Goal: Information Seeking & Learning: Learn about a topic

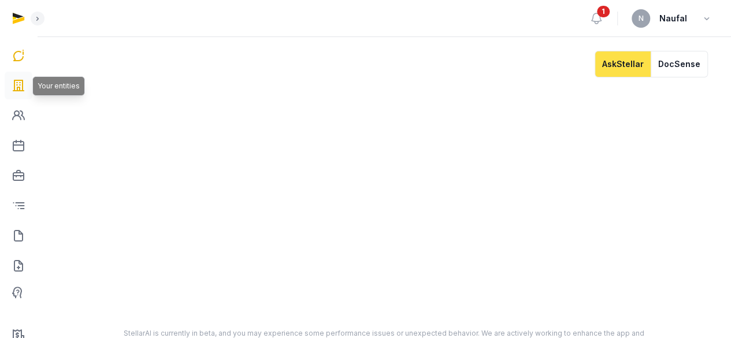
click at [23, 86] on icon at bounding box center [19, 85] width 14 height 19
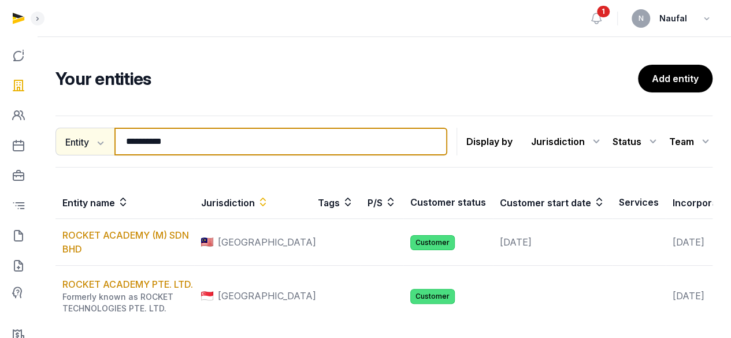
drag, startPoint x: 195, startPoint y: 144, endPoint x: 79, endPoint y: 153, distance: 116.6
click at [79, 153] on div "**********" at bounding box center [252, 142] width 392 height 28
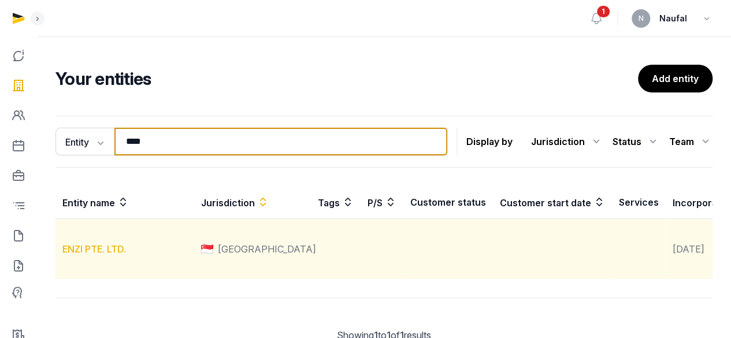
type input "****"
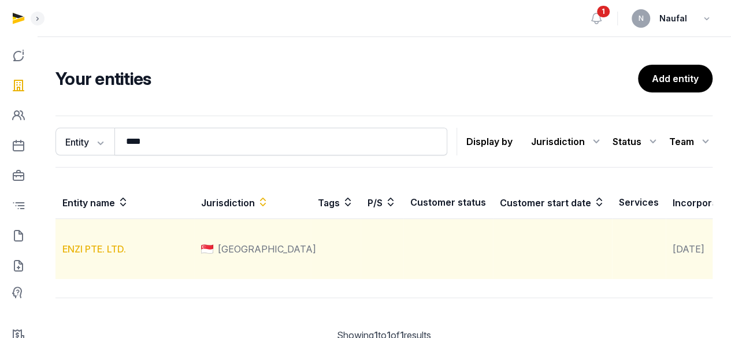
click at [103, 255] on link "ENZI PTE. LTD." at bounding box center [94, 249] width 64 height 12
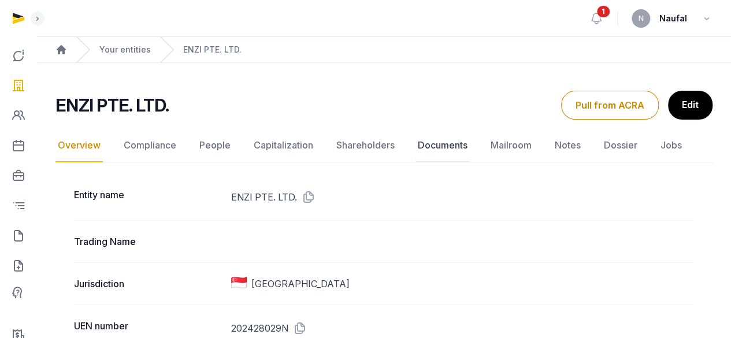
click at [417, 151] on link "Documents" at bounding box center [443, 146] width 54 height 34
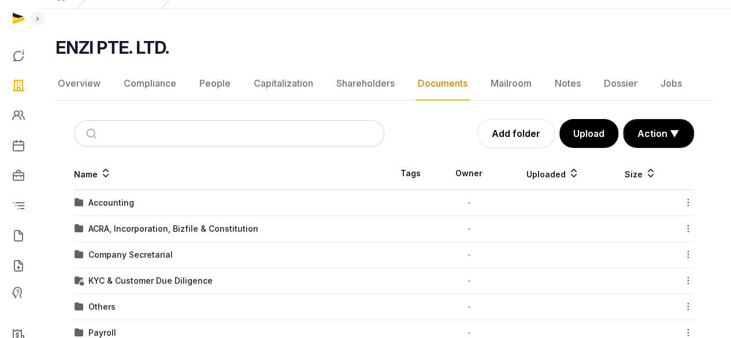
scroll to position [125, 0]
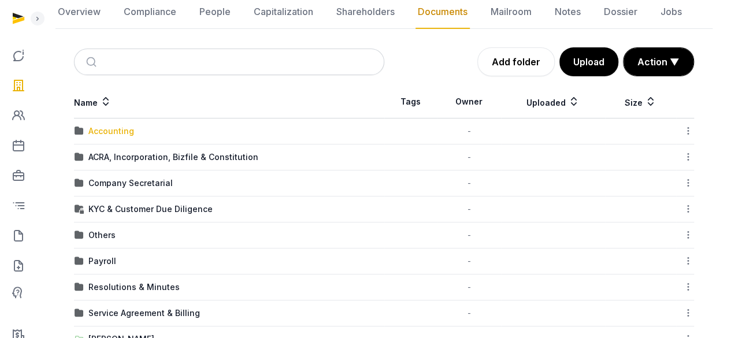
click at [109, 131] on div "Accounting" at bounding box center [111, 131] width 46 height 12
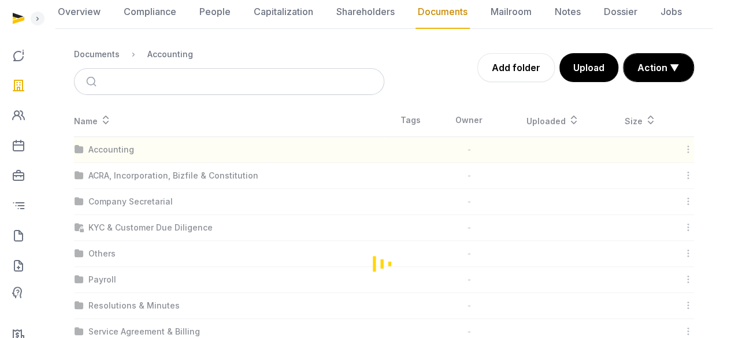
click at [109, 131] on div "Loading" at bounding box center [384, 263] width 657 height 319
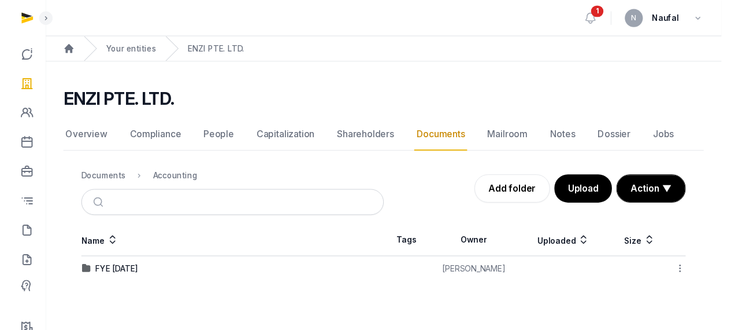
scroll to position [0, 0]
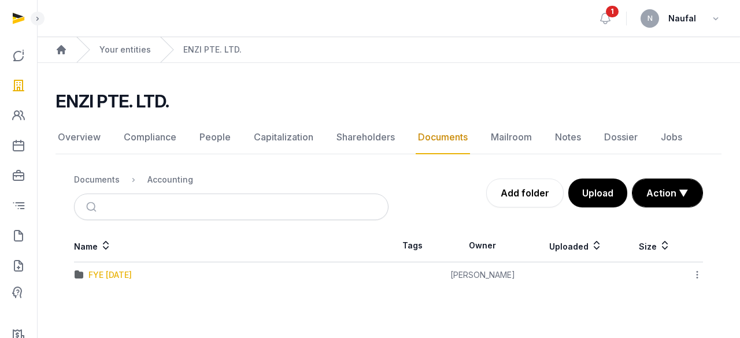
click at [132, 276] on div "FYE [DATE]" at bounding box center [109, 275] width 43 height 12
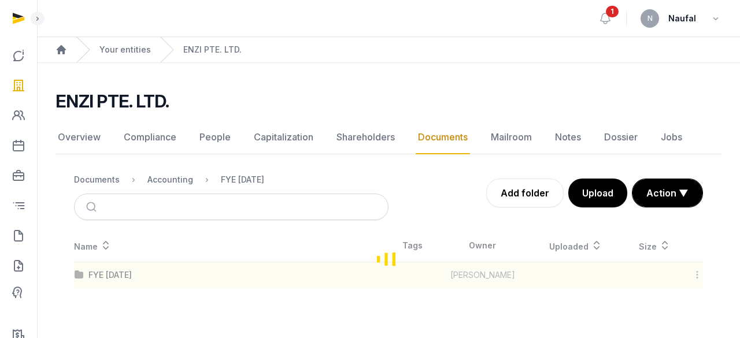
click at [141, 276] on div "Loading" at bounding box center [389, 259] width 666 height 58
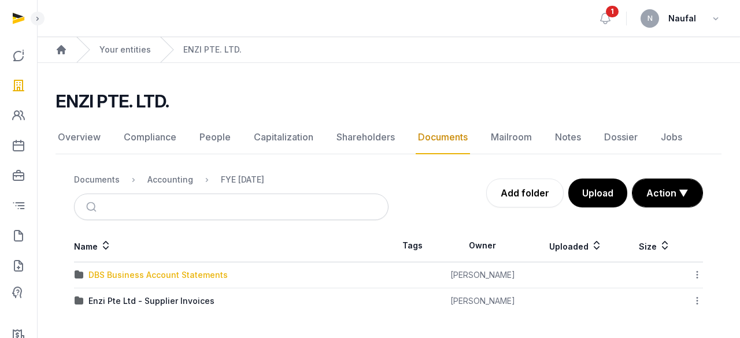
click at [175, 269] on div "DBS Business Account Statements" at bounding box center [157, 275] width 139 height 12
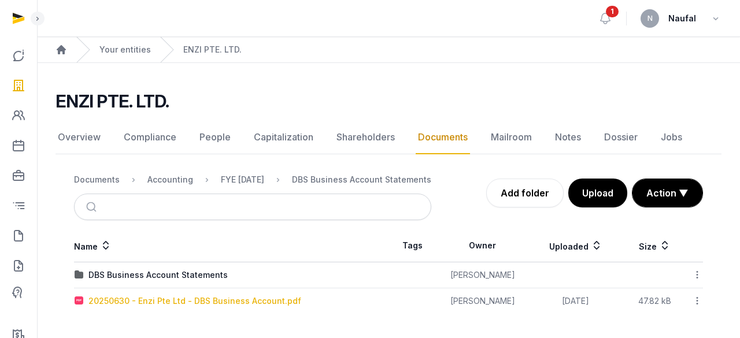
click at [211, 302] on div "20250630 - Enzi Pte Ltd - DBS Business Account.pdf" at bounding box center [194, 301] width 213 height 12
click at [0, 0] on div "Loading" at bounding box center [0, 0] width 0 height 0
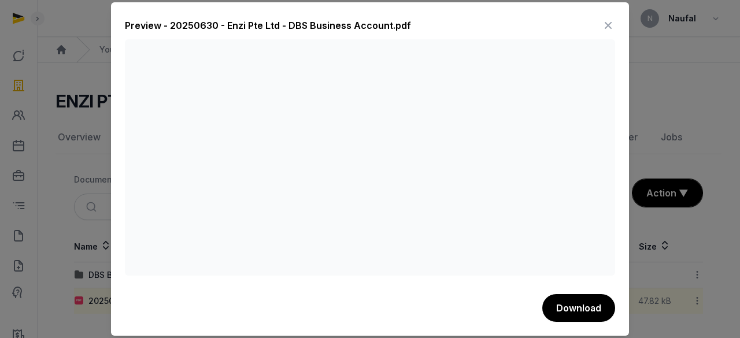
click at [613, 27] on icon at bounding box center [608, 25] width 14 height 19
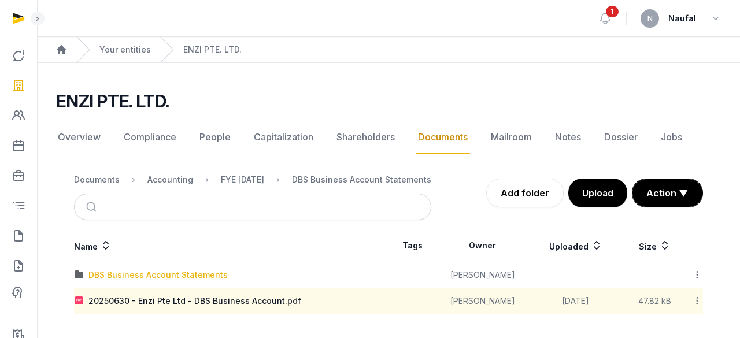
click at [187, 271] on div "DBS Business Account Statements" at bounding box center [157, 275] width 139 height 12
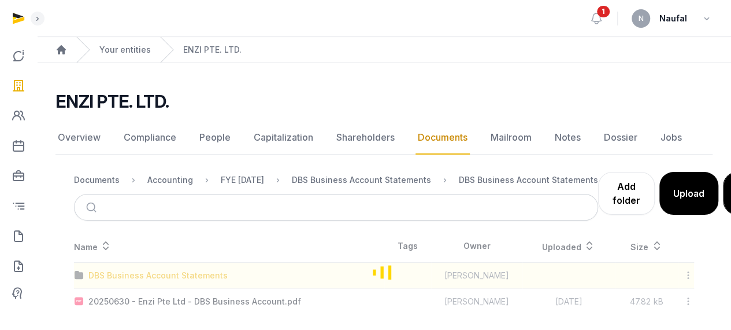
click at [187, 271] on div "Loading" at bounding box center [384, 272] width 657 height 84
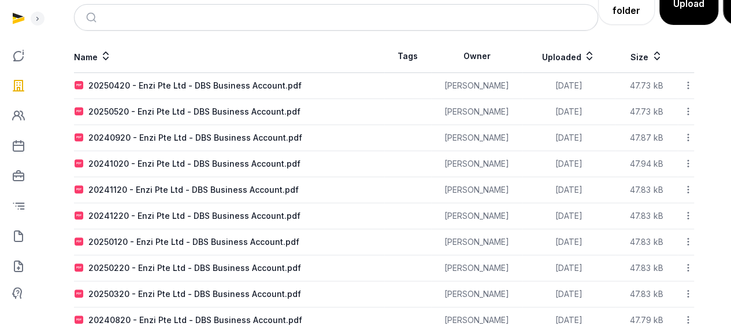
scroll to position [213, 0]
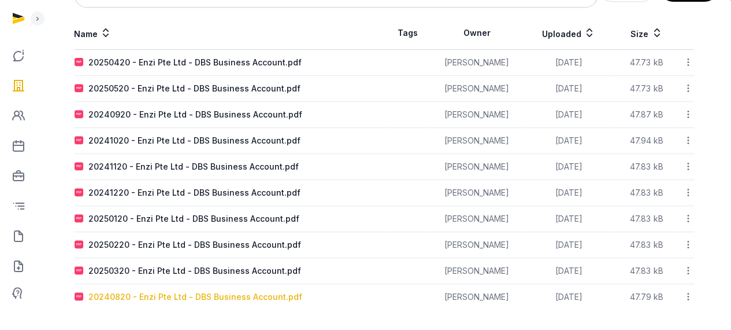
click at [220, 293] on div "20240820 - Enzi Pte Ltd - DBS Business Account.pdf" at bounding box center [195, 297] width 214 height 12
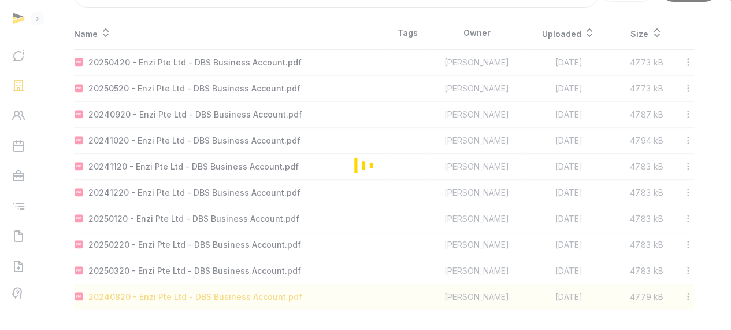
click at [220, 293] on div "Loading" at bounding box center [365, 165] width 731 height 330
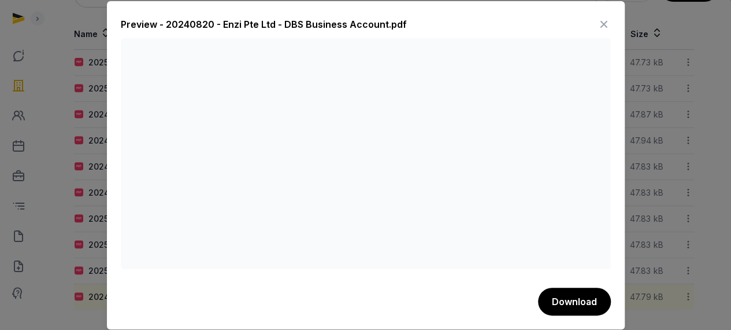
click at [600, 22] on icon at bounding box center [604, 24] width 14 height 19
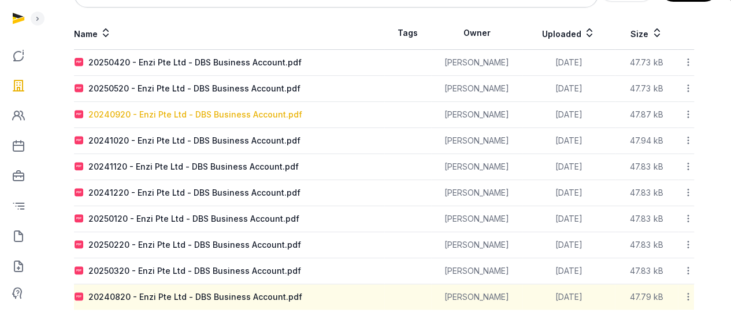
click at [231, 110] on div "20240920 - Enzi Pte Ltd - DBS Business Account.pdf" at bounding box center [195, 115] width 214 height 12
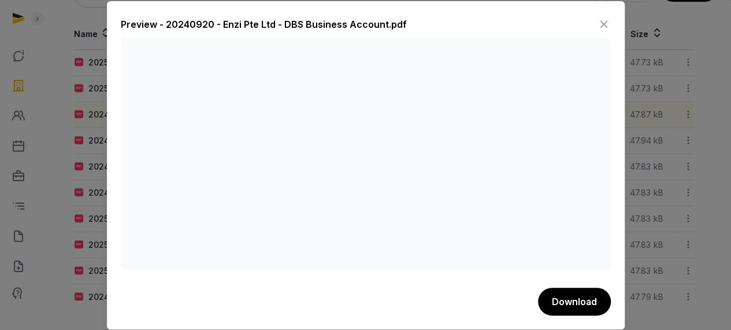
click at [609, 20] on icon at bounding box center [604, 24] width 14 height 19
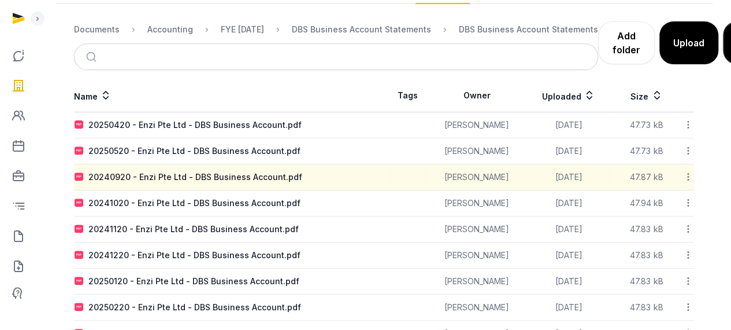
scroll to position [150, 0]
click at [201, 129] on div "20250420 - Enzi Pte Ltd - DBS Business Account.pdf" at bounding box center [194, 125] width 213 height 12
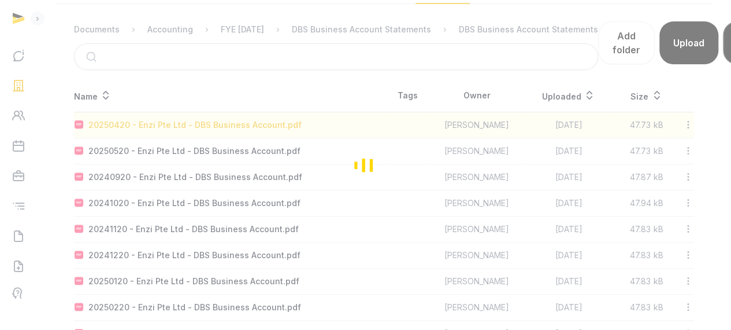
click at [201, 129] on div "Loading" at bounding box center [365, 165] width 731 height 330
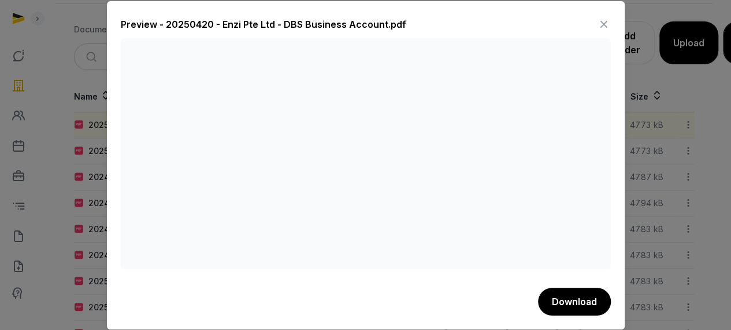
click at [602, 19] on icon at bounding box center [604, 24] width 14 height 19
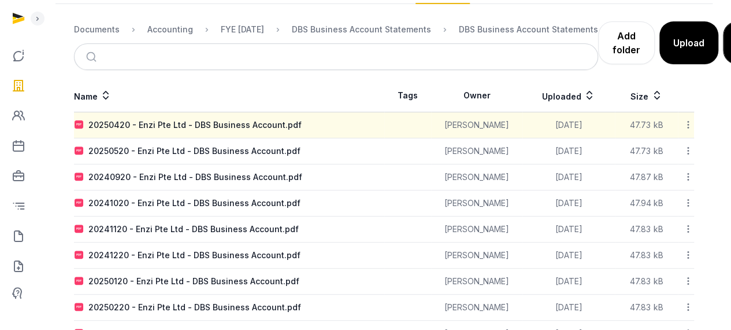
scroll to position [213, 0]
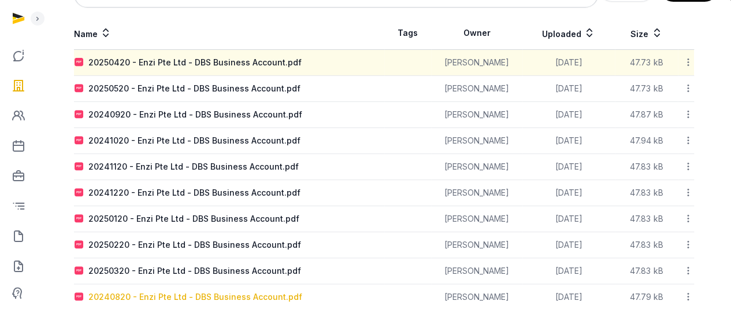
click at [212, 295] on div "20240820 - Enzi Pte Ltd - DBS Business Account.pdf" at bounding box center [195, 297] width 214 height 12
click at [0, 0] on div "Loading" at bounding box center [0, 0] width 0 height 0
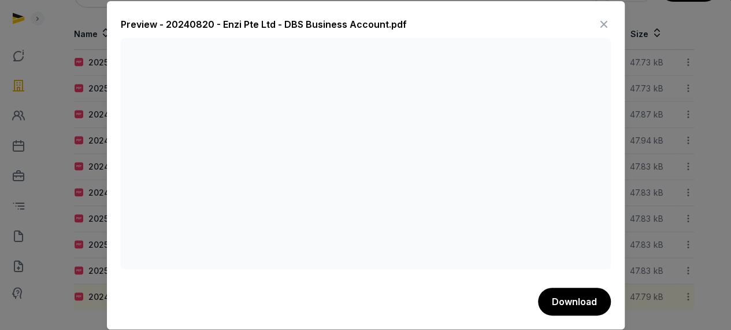
click at [603, 21] on icon at bounding box center [604, 24] width 14 height 19
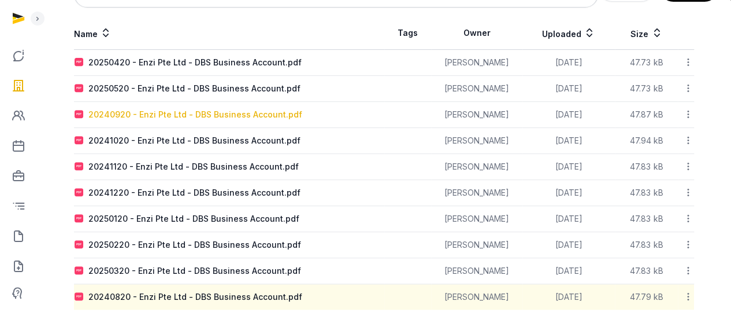
click at [208, 116] on div "20240920 - Enzi Pte Ltd - DBS Business Account.pdf" at bounding box center [195, 115] width 214 height 12
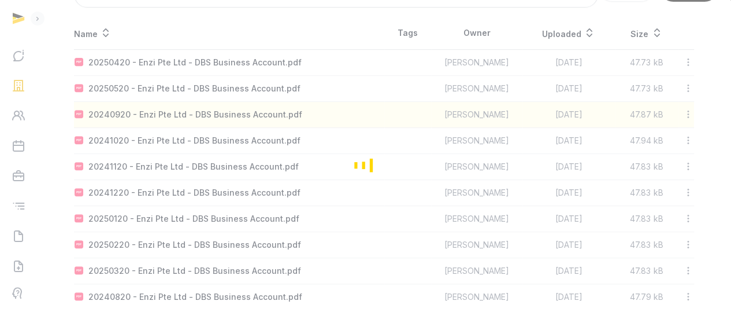
click at [208, 116] on div "Loading" at bounding box center [365, 165] width 731 height 330
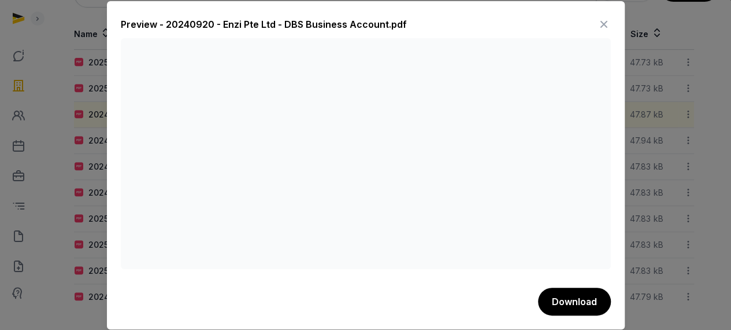
click at [604, 24] on icon at bounding box center [604, 24] width 14 height 19
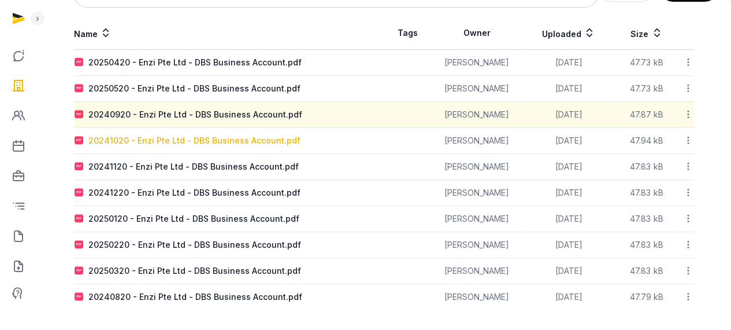
click at [272, 136] on div "20241020 - Enzi Pte Ltd - DBS Business Account.pdf" at bounding box center [194, 141] width 212 height 12
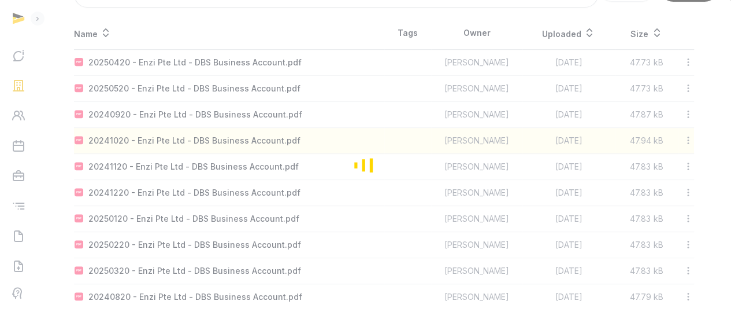
click at [272, 136] on div "Loading" at bounding box center [365, 165] width 731 height 330
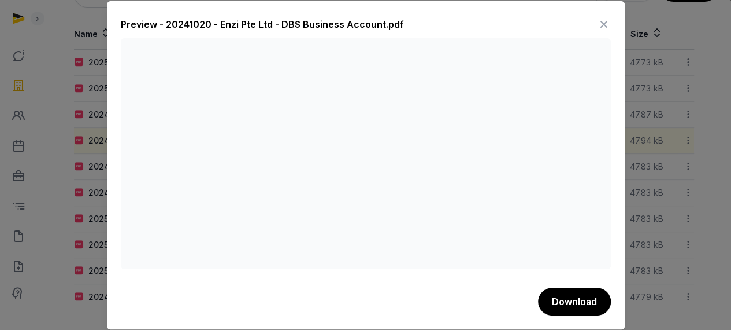
click at [608, 17] on icon at bounding box center [604, 24] width 14 height 19
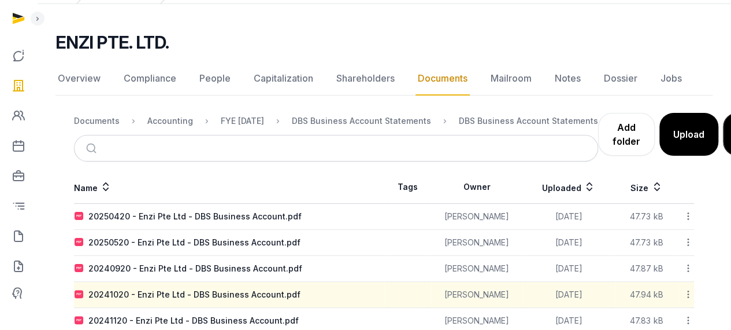
scroll to position [51, 0]
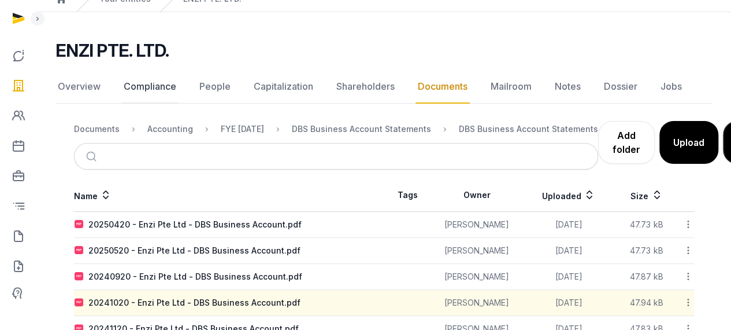
click at [157, 86] on link "Compliance" at bounding box center [149, 87] width 57 height 34
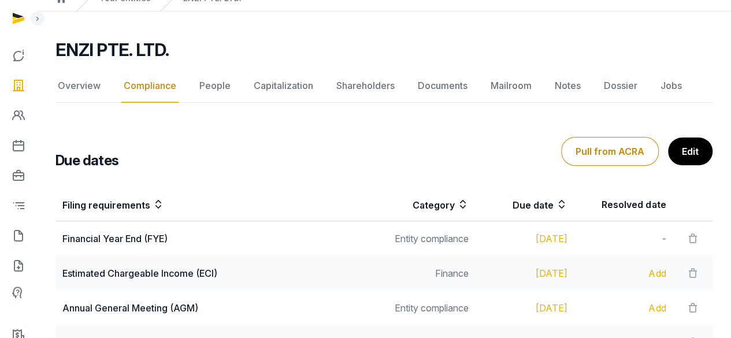
scroll to position [47, 0]
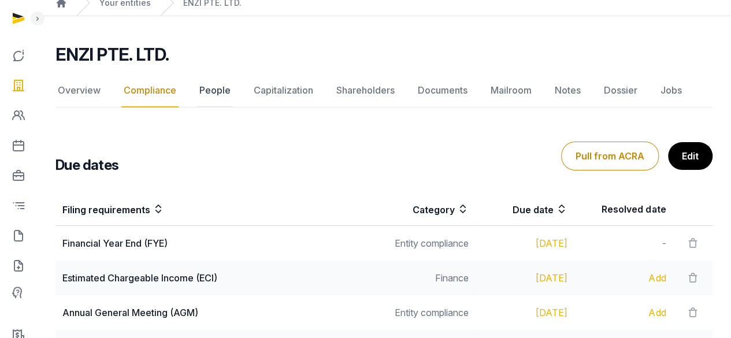
click at [219, 97] on link "People" at bounding box center [215, 91] width 36 height 34
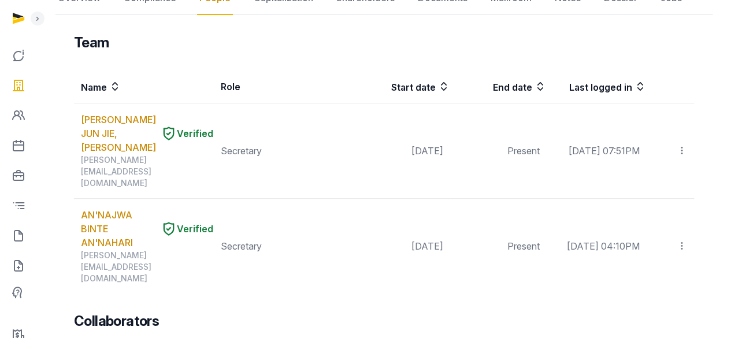
scroll to position [136, 0]
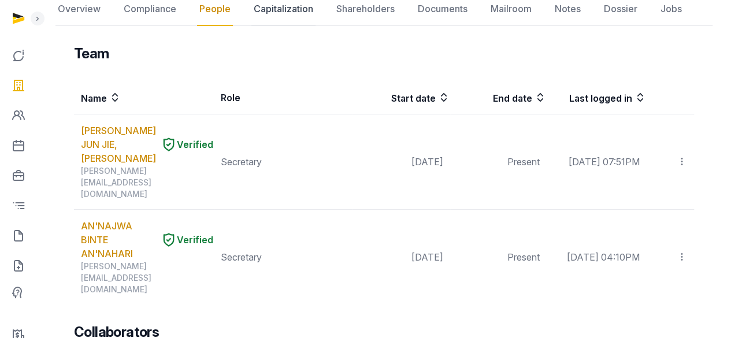
click at [278, 12] on link "Capitalization" at bounding box center [283, 9] width 64 height 34
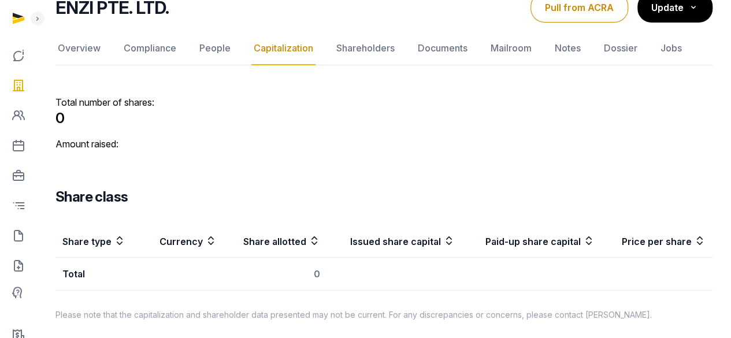
scroll to position [98, 0]
click at [89, 39] on link "Overview" at bounding box center [79, 49] width 47 height 34
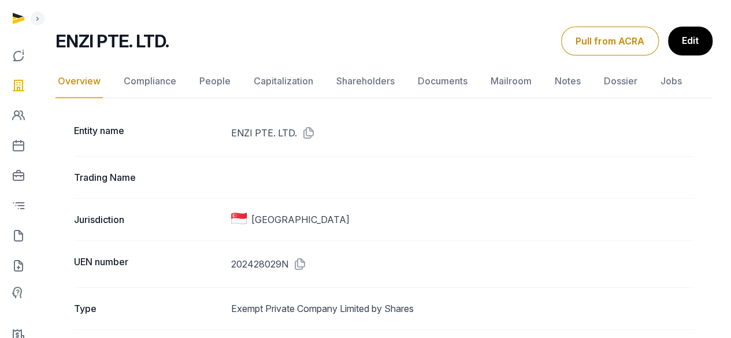
scroll to position [10, 0]
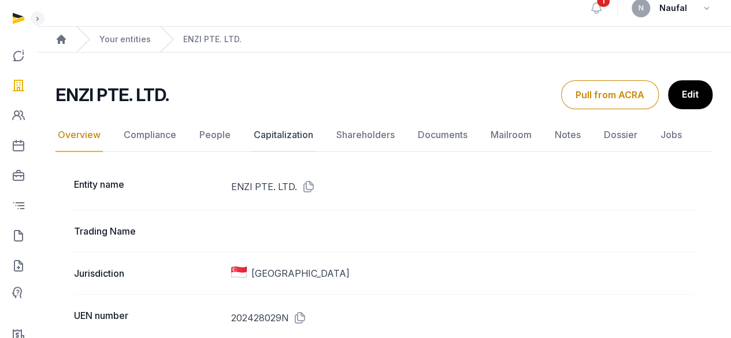
click at [272, 126] on link "Capitalization" at bounding box center [283, 136] width 64 height 34
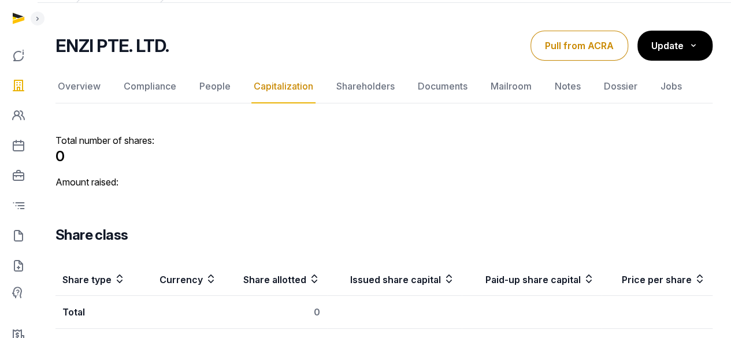
scroll to position [61, 0]
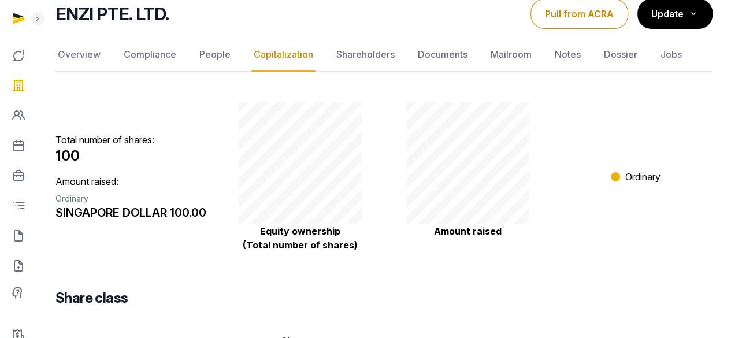
scroll to position [81, 0]
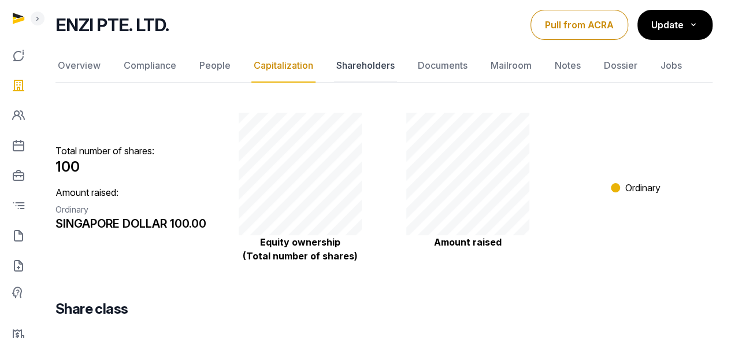
click at [364, 71] on link "Shareholders" at bounding box center [365, 66] width 63 height 34
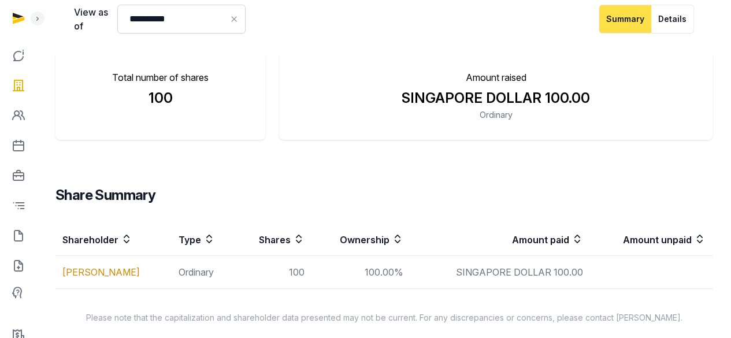
scroll to position [185, 0]
